Goal: Task Accomplishment & Management: Use online tool/utility

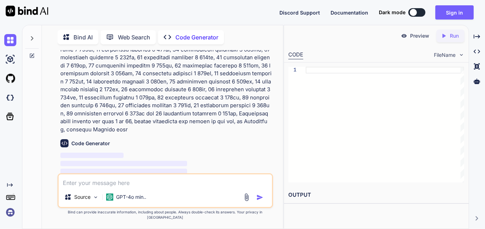
scroll to position [228, 0]
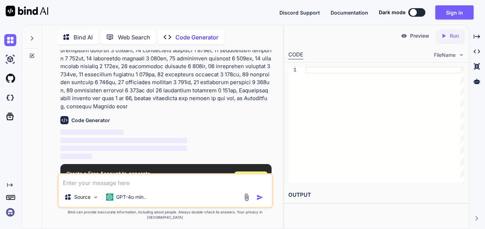
type textarea "x"
click at [256, 175] on span "Sign Up" at bounding box center [250, 178] width 19 height 7
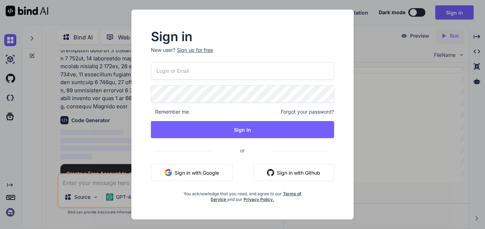
click at [215, 175] on button "Sign in with Google" at bounding box center [192, 172] width 82 height 17
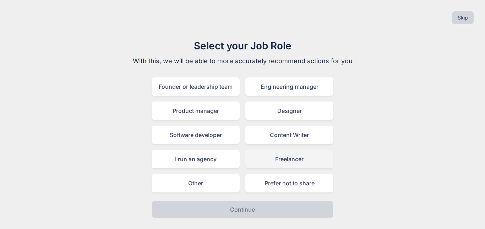
click at [280, 160] on div "Freelancer" at bounding box center [289, 159] width 88 height 18
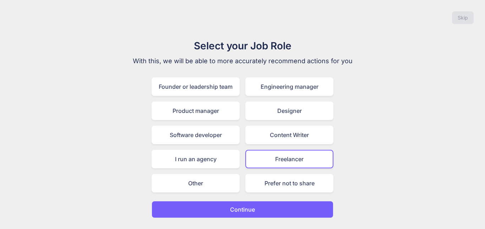
click at [251, 210] on p "Continue" at bounding box center [242, 209] width 25 height 9
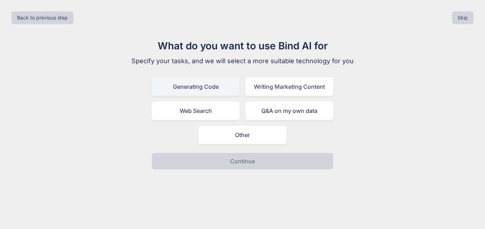
click at [210, 86] on div "Generating Code" at bounding box center [195, 86] width 88 height 18
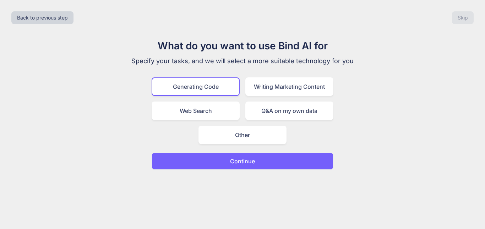
click at [263, 156] on button "Continue" at bounding box center [242, 161] width 182 height 17
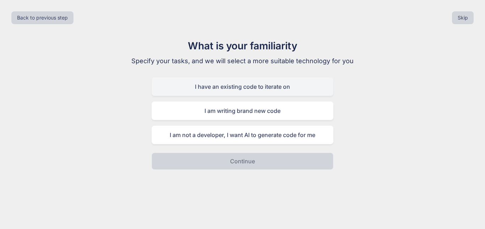
click at [234, 85] on div "I have an existing code to iterate on" at bounding box center [242, 86] width 182 height 18
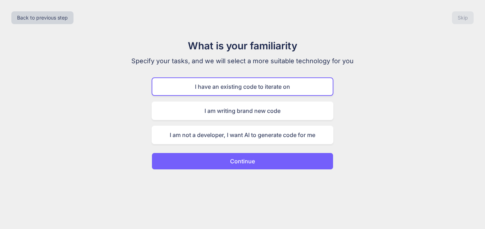
click at [262, 162] on button "Continue" at bounding box center [242, 161] width 182 height 17
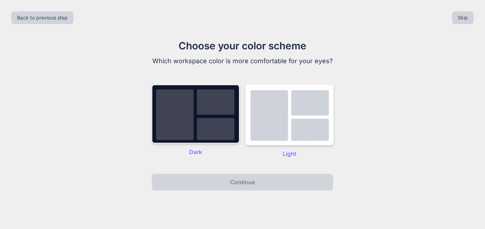
click at [197, 125] on img at bounding box center [195, 113] width 88 height 59
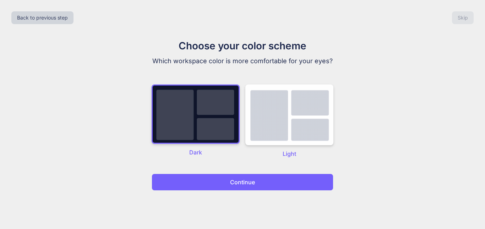
click at [251, 182] on p "Continue" at bounding box center [242, 182] width 25 height 9
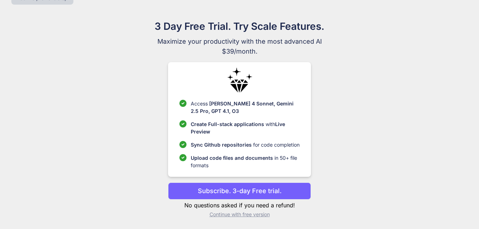
scroll to position [20, 0]
drag, startPoint x: 288, startPoint y: 191, endPoint x: 298, endPoint y: 211, distance: 22.7
click at [298, 211] on div "Subscribe. 3-day Free trial. No questions asked if you need a refund! Continue …" at bounding box center [239, 199] width 143 height 35
click at [261, 213] on p "Continue with free version" at bounding box center [239, 213] width 143 height 7
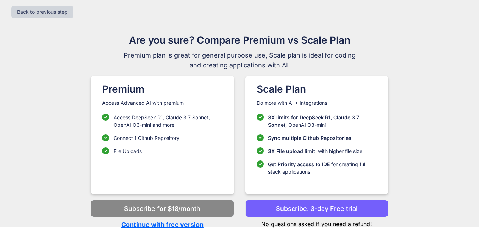
scroll to position [6, 0]
click at [43, 14] on button "Back to previous step" at bounding box center [42, 11] width 62 height 13
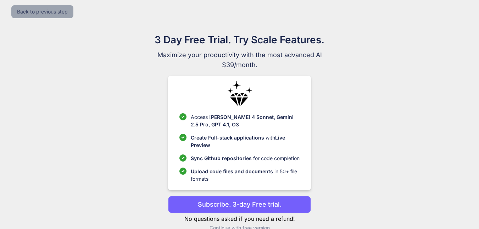
click at [43, 13] on button "Back to previous step" at bounding box center [42, 11] width 62 height 13
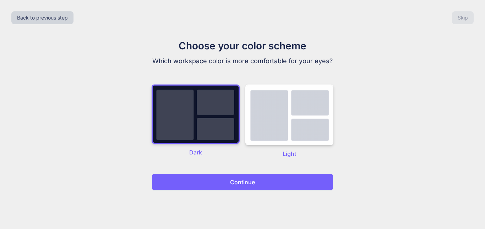
click at [197, 112] on img at bounding box center [195, 113] width 88 height 59
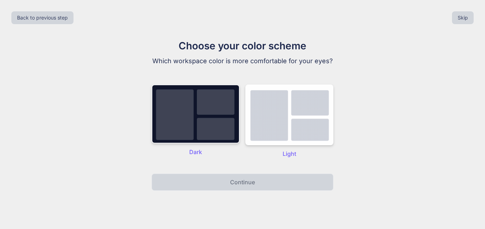
click at [203, 128] on img at bounding box center [195, 113] width 88 height 59
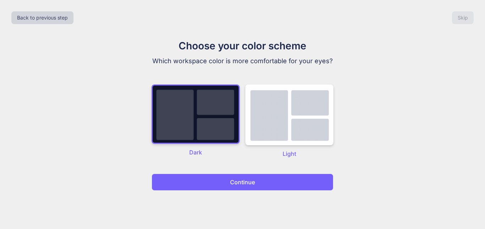
click at [288, 179] on button "Continue" at bounding box center [242, 181] width 182 height 17
click at [247, 184] on p "Continue" at bounding box center [242, 182] width 25 height 9
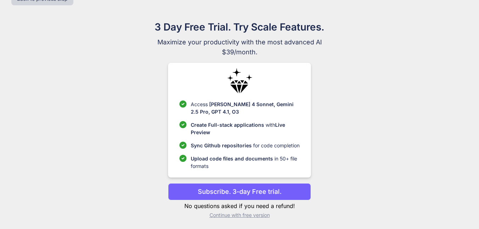
scroll to position [20, 0]
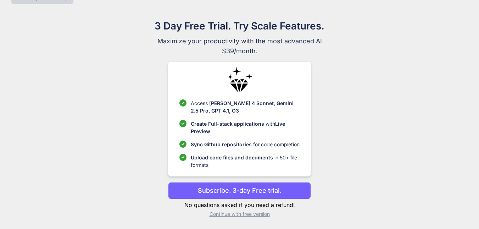
click at [284, 204] on p "No questions asked if you need a refund!" at bounding box center [239, 204] width 143 height 9
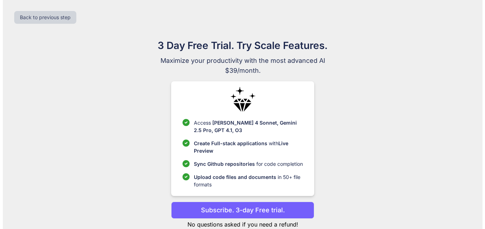
scroll to position [0, 0]
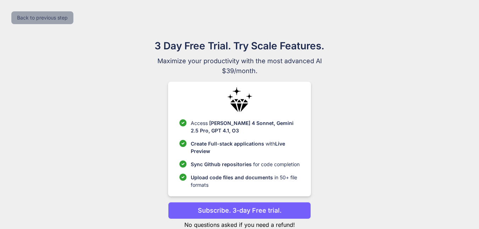
click at [56, 19] on button "Back to previous step" at bounding box center [42, 17] width 62 height 13
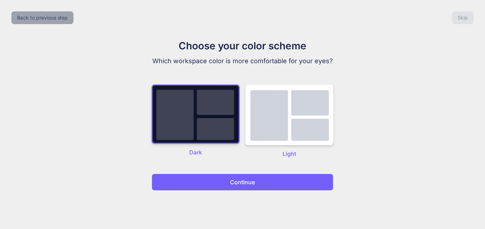
click at [56, 18] on button "Back to previous step" at bounding box center [42, 17] width 62 height 13
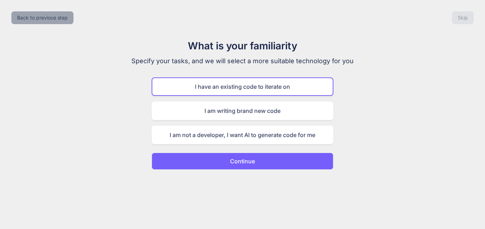
click at [56, 18] on button "Back to previous step" at bounding box center [42, 17] width 62 height 13
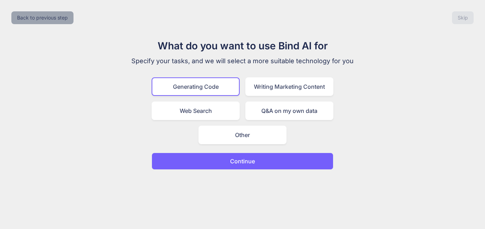
click at [56, 18] on button "Back to previous step" at bounding box center [42, 17] width 62 height 13
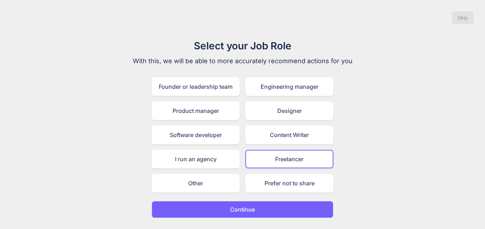
click at [56, 18] on div "Skip" at bounding box center [242, 18] width 473 height 24
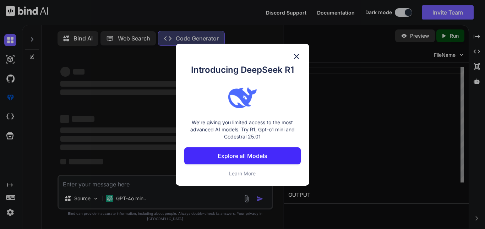
click at [289, 158] on button "Explore all Models" at bounding box center [242, 155] width 116 height 17
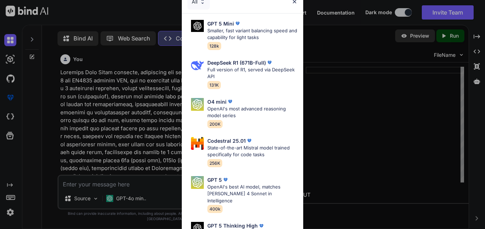
scroll to position [3, 0]
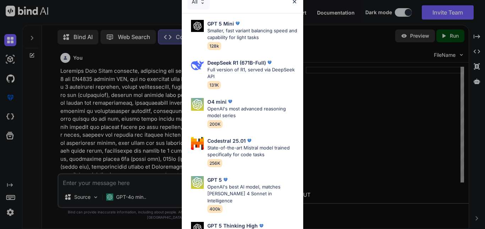
click at [336, 123] on div "All GPT 5 Mini Smaller, fast variant balancing speed and capability for light t…" at bounding box center [242, 114] width 485 height 229
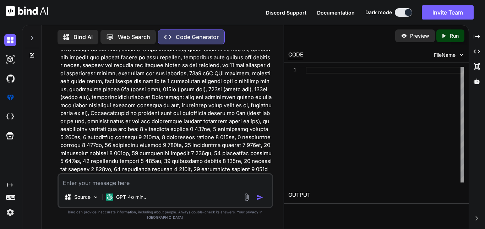
scroll to position [71, 0]
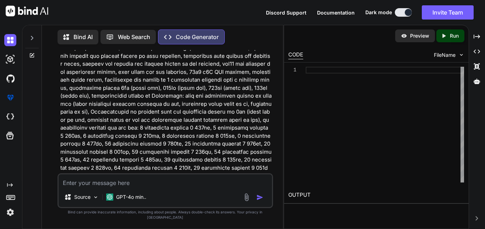
click at [200, 37] on p "Code Generator" at bounding box center [197, 37] width 43 height 9
click at [184, 36] on p "Code Generator" at bounding box center [197, 37] width 43 height 9
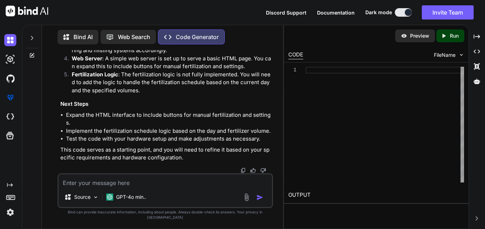
scroll to position [990, 0]
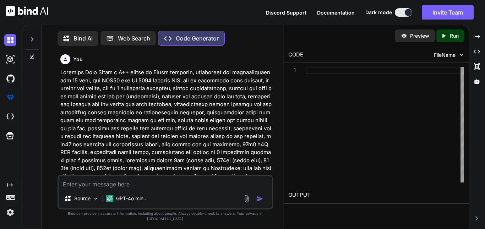
scroll to position [3, 0]
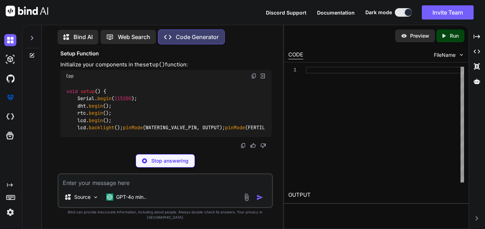
scroll to position [625, 0]
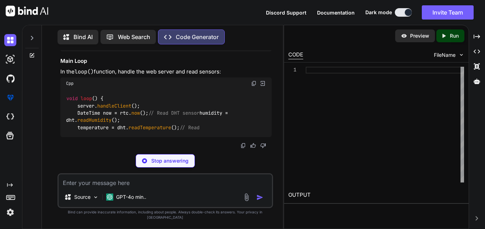
type textarea "x"
